Goal: Contribute content

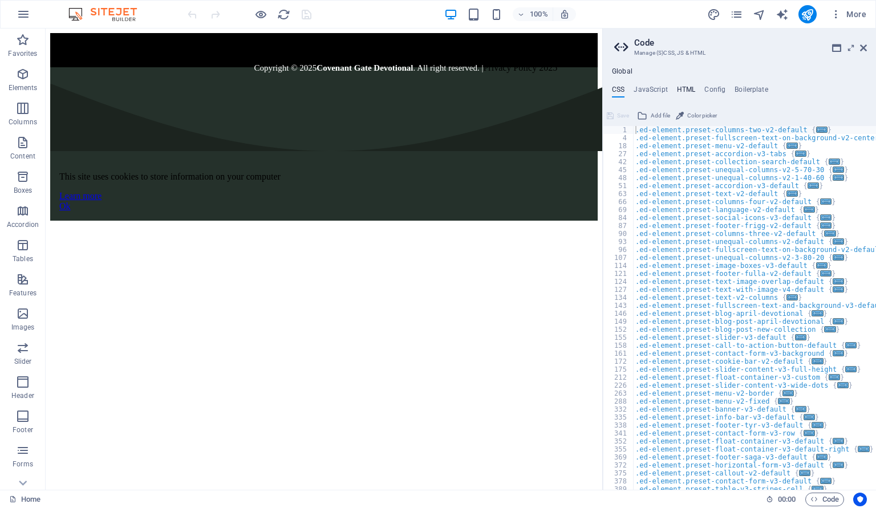
click at [685, 87] on h4 "HTML" at bounding box center [686, 92] width 19 height 13
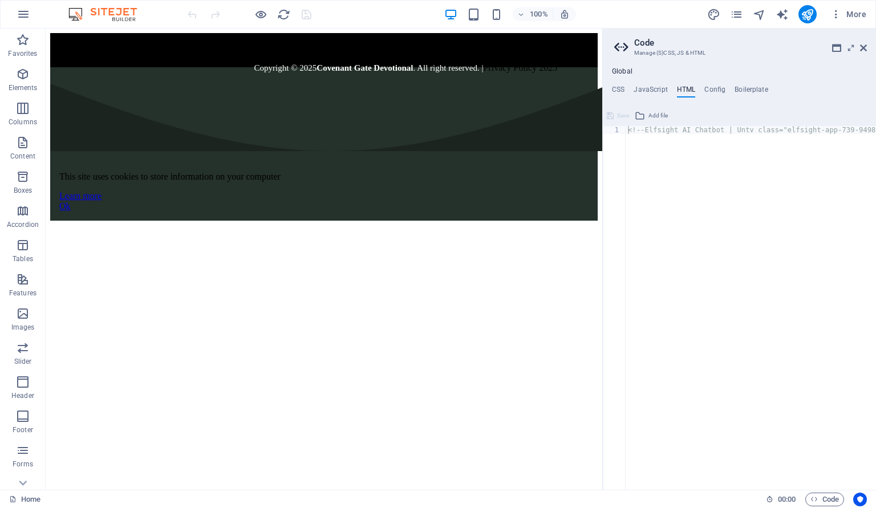
click at [693, 215] on div "<!-- Elfsight AI Chatbot | Untv class="elfsight-app-739-9498-4eaea6ad57cf" data…" at bounding box center [849, 316] width 446 height 380
click at [672, 127] on div "<!-- Elfsight AI Chatbot | Untv class="elfsight-app-739-9498-4eaea6ad57cf" data…" at bounding box center [653, 316] width 446 height 380
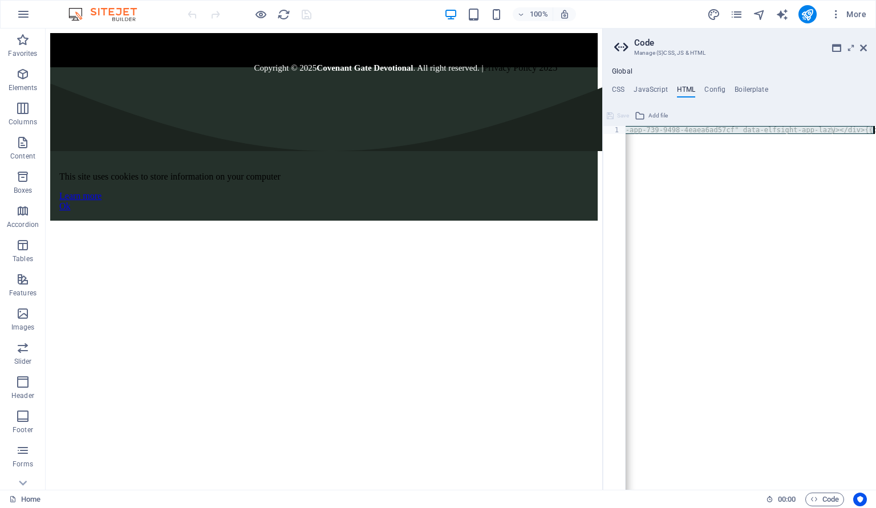
paste textarea "/div>"
type textarea "</div>"
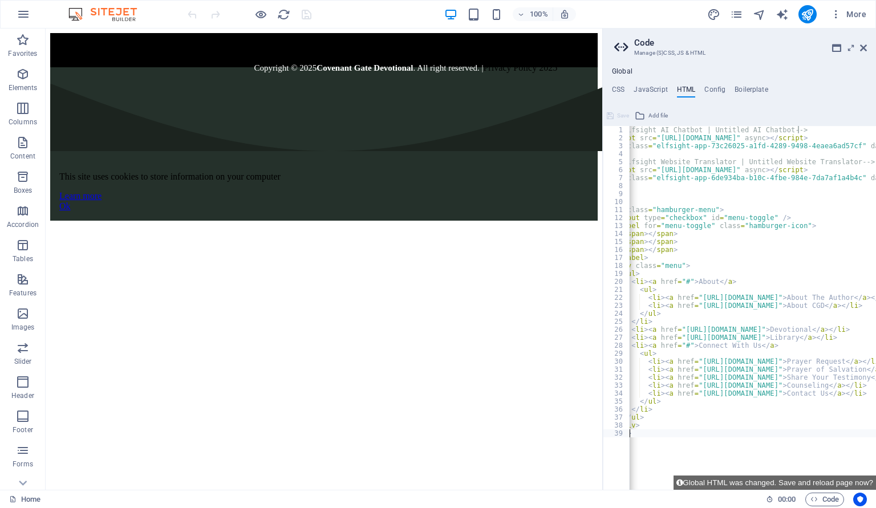
scroll to position [0, 25]
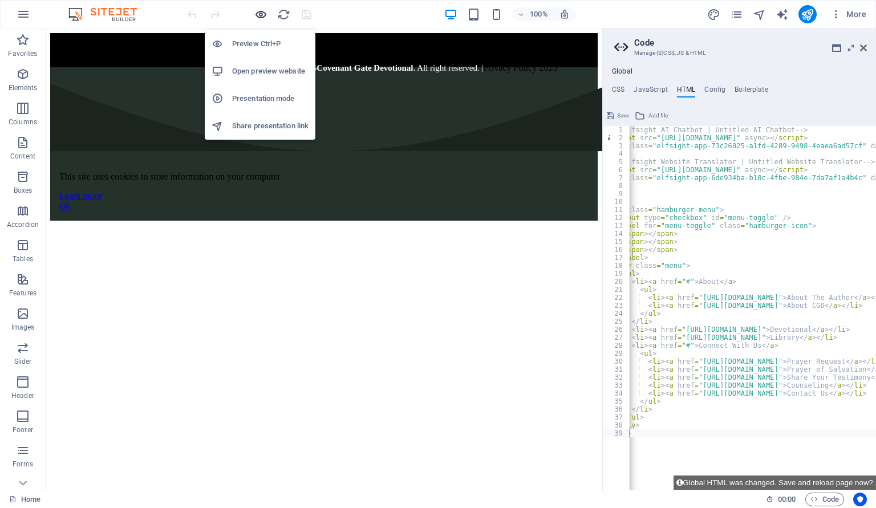
click at [260, 15] on icon "button" at bounding box center [260, 14] width 13 height 13
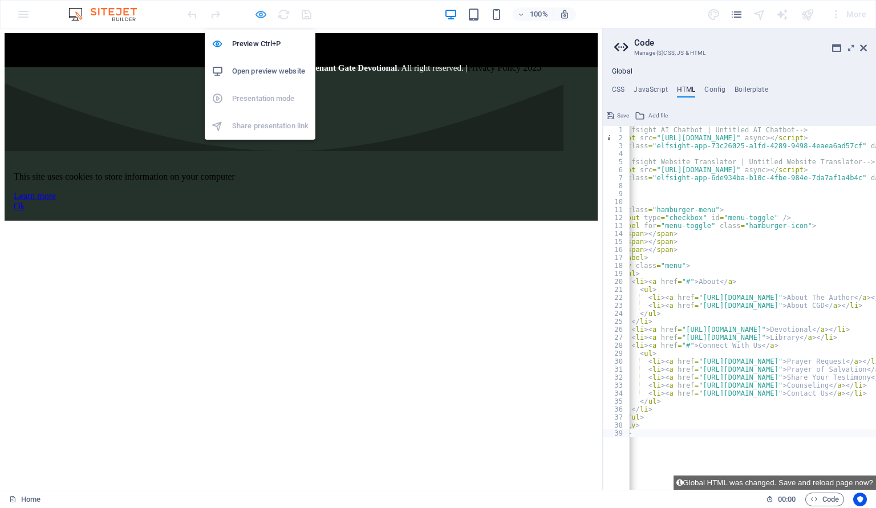
click at [264, 14] on icon "button" at bounding box center [260, 14] width 13 height 13
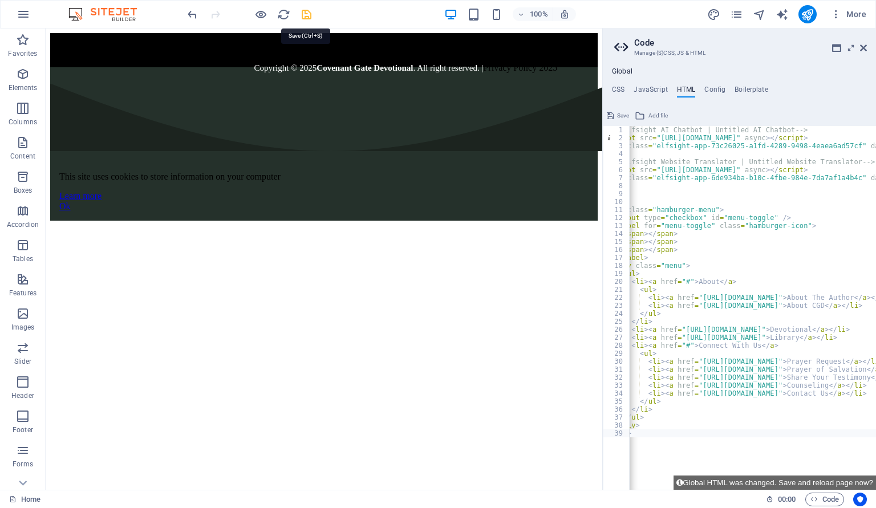
click at [309, 13] on icon "save" at bounding box center [306, 14] width 13 height 13
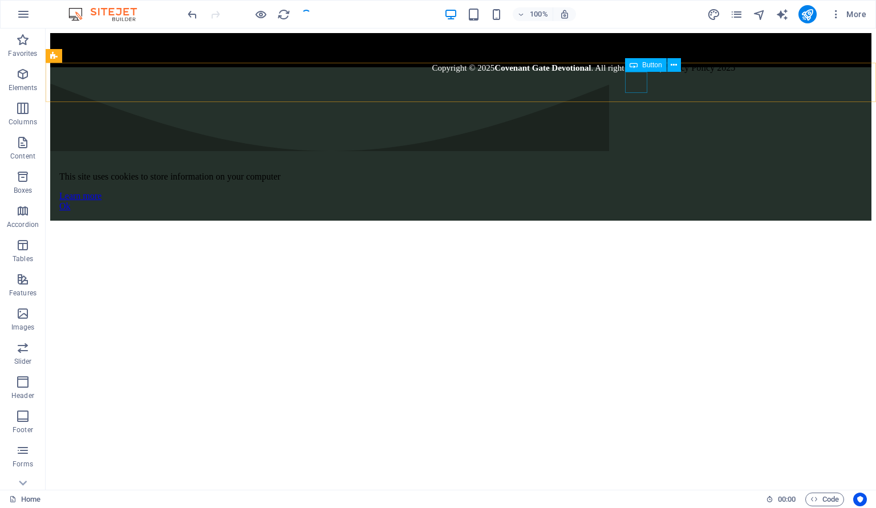
click at [638, 201] on div "Ok" at bounding box center [460, 206] width 803 height 10
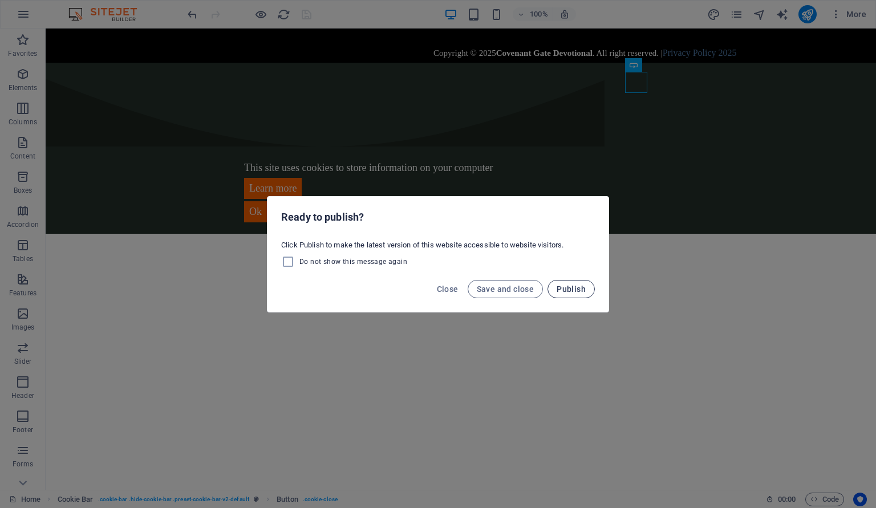
click at [585, 285] on span "Publish" at bounding box center [571, 289] width 29 height 9
